Goal: Navigation & Orientation: Find specific page/section

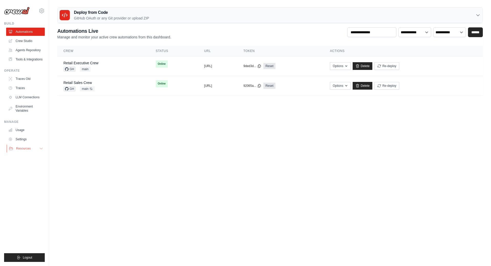
click at [36, 149] on button "Resources" at bounding box center [26, 148] width 39 height 8
click at [35, 149] on button "Resources" at bounding box center [26, 148] width 39 height 8
click at [41, 11] on icon at bounding box center [42, 11] width 2 height 2
click at [53, 31] on span "Settings" at bounding box center [64, 31] width 40 height 5
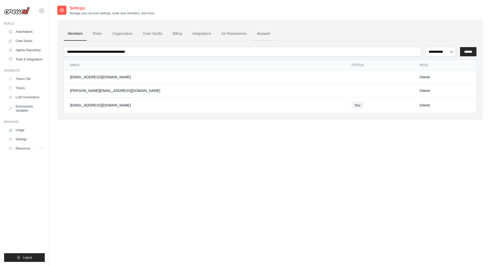
click at [263, 33] on link "Account" at bounding box center [263, 34] width 21 height 14
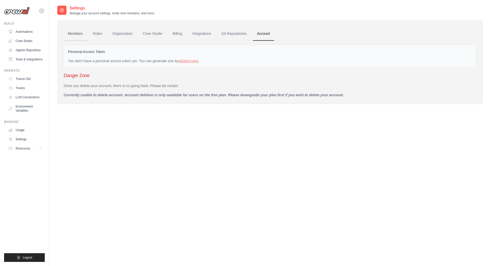
click at [77, 32] on link "Members" at bounding box center [75, 34] width 23 height 14
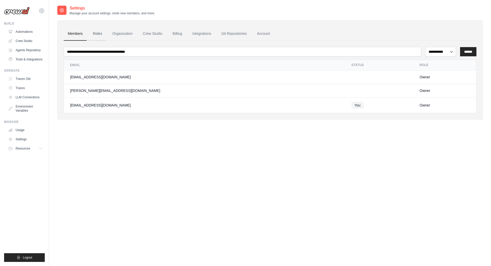
click at [97, 34] on link "Roles" at bounding box center [97, 34] width 17 height 14
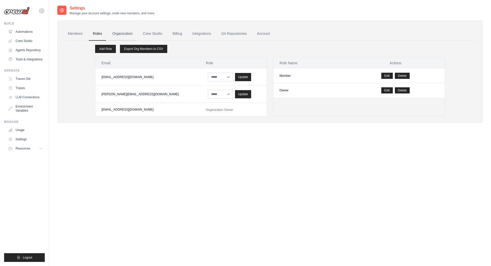
click at [120, 34] on link "Organization" at bounding box center [122, 34] width 28 height 14
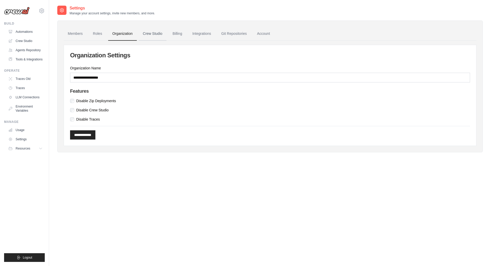
click at [153, 34] on link "Crew Studio" at bounding box center [153, 34] width 28 height 14
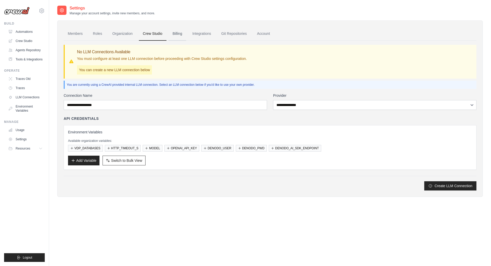
click at [177, 35] on link "Billing" at bounding box center [177, 34] width 18 height 14
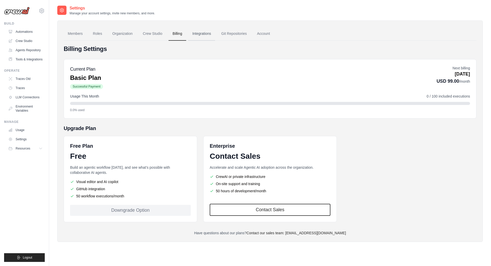
click at [199, 34] on link "Integrations" at bounding box center [201, 34] width 27 height 14
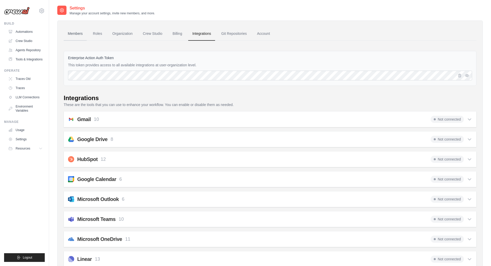
click at [72, 33] on link "Members" at bounding box center [75, 34] width 23 height 14
